Goal: Use online tool/utility: Utilize a website feature to perform a specific function

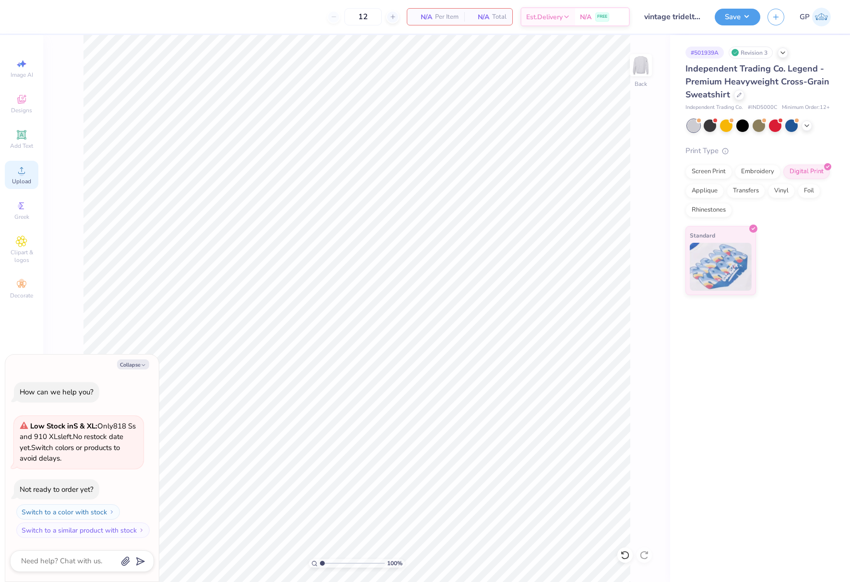
click at [32, 171] on div "Upload" at bounding box center [22, 175] width 34 height 28
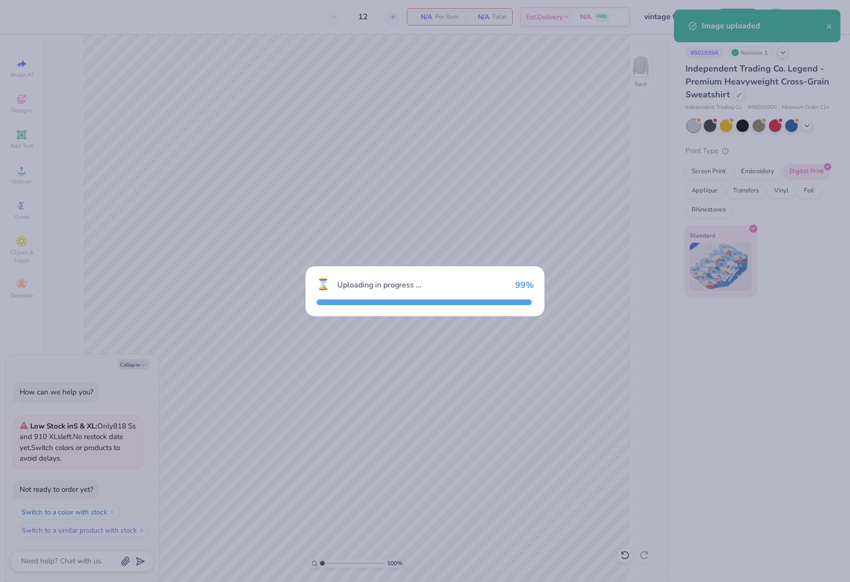
type textarea "x"
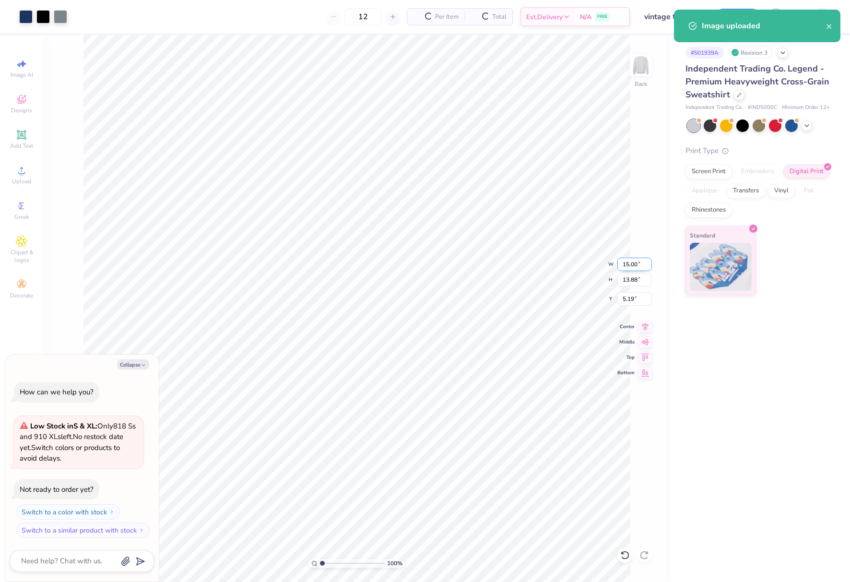
click at [628, 269] on input "15.00" at bounding box center [635, 264] width 35 height 13
type input "125"
type textarea "x"
type input "15.00"
type input "5.18"
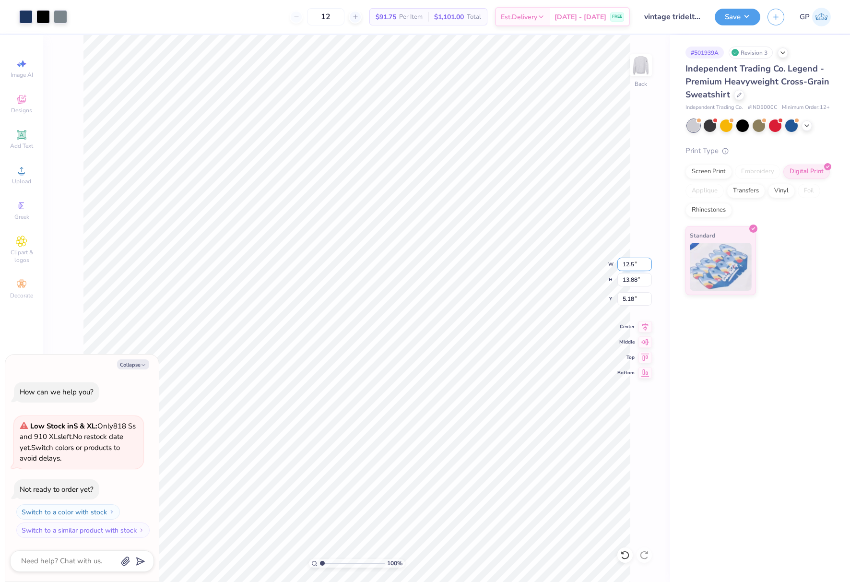
type input "12.5"
type textarea "x"
type input "12.50"
type input "11.57"
click at [628, 301] on input "6.34" at bounding box center [635, 298] width 35 height 13
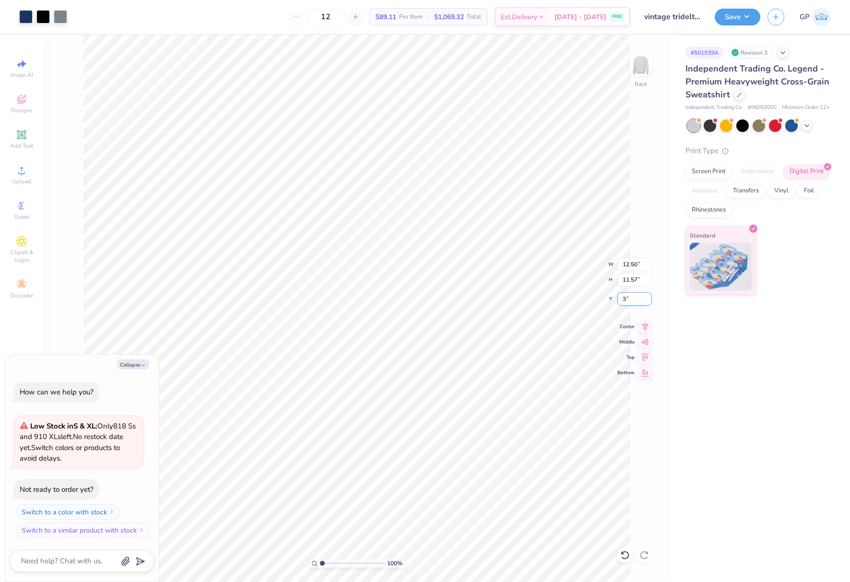
type input "3"
type textarea "x"
type input "3.00"
click at [730, 24] on button "Save" at bounding box center [738, 15] width 46 height 17
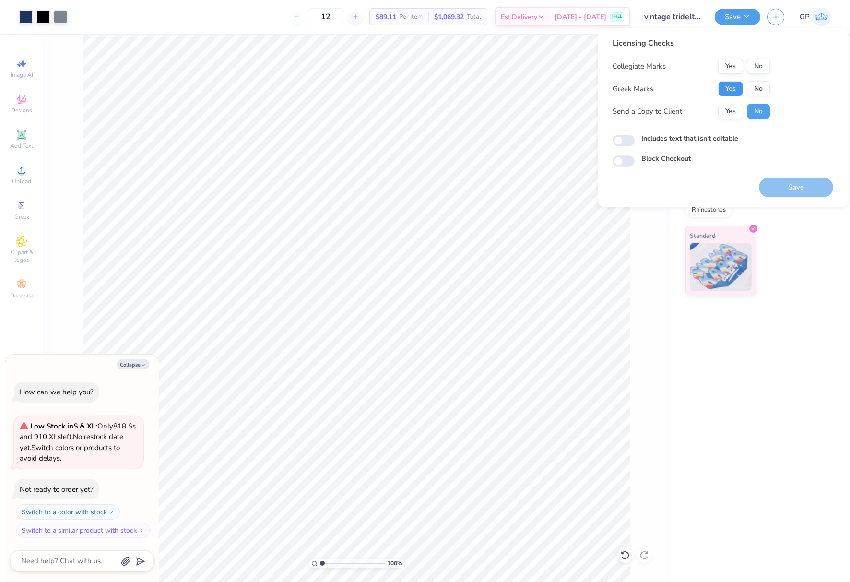
click at [726, 90] on button "Yes" at bounding box center [730, 88] width 25 height 15
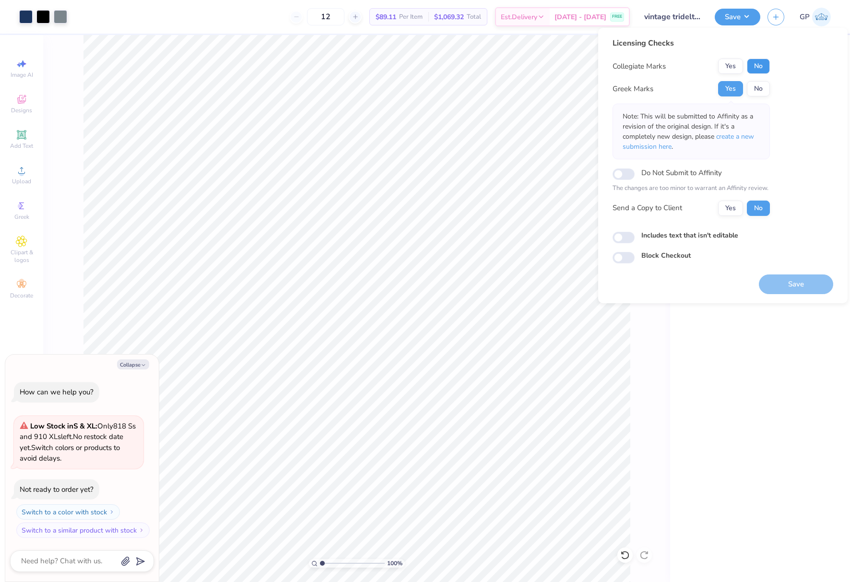
click at [759, 65] on button "No" at bounding box center [758, 66] width 23 height 15
click at [774, 288] on button "Save" at bounding box center [796, 285] width 74 height 20
type textarea "x"
